Goal: Transaction & Acquisition: Subscribe to service/newsletter

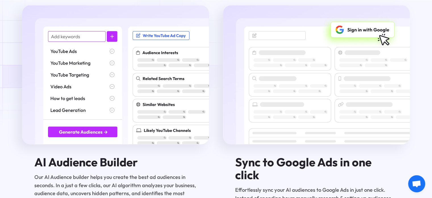
scroll to position [778, 0]
click at [75, 136] on img at bounding box center [115, 74] width 187 height 139
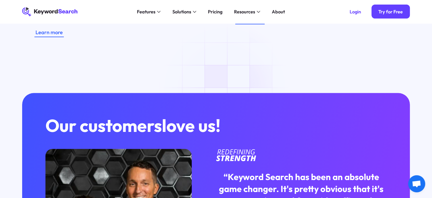
scroll to position [1247, 0]
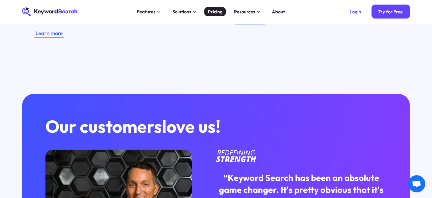
click at [214, 10] on div "Pricing" at bounding box center [215, 11] width 15 height 7
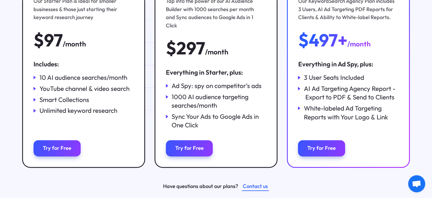
scroll to position [152, 0]
